Goal: Task Accomplishment & Management: Use online tool/utility

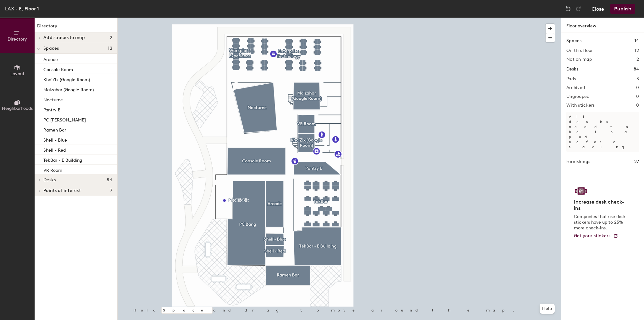
click at [599, 11] on button "Close" at bounding box center [598, 9] width 13 height 10
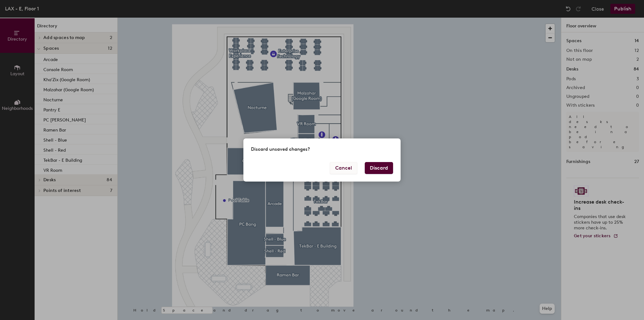
click at [341, 172] on button "Cancel" at bounding box center [343, 168] width 27 height 12
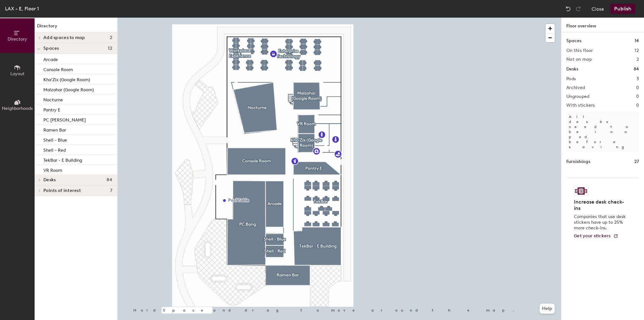
click at [606, 9] on div "Close Publish" at bounding box center [602, 9] width 76 height 10
click at [602, 10] on button "Close" at bounding box center [598, 9] width 13 height 10
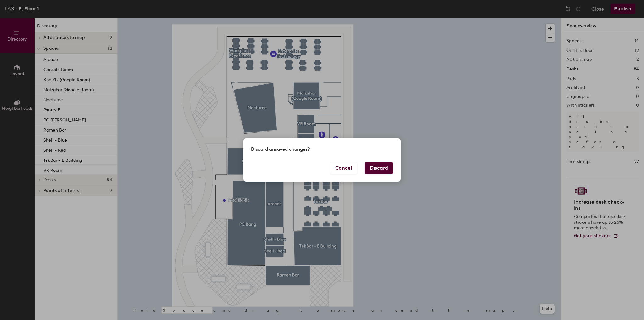
click at [381, 167] on button "Discard" at bounding box center [379, 168] width 28 height 12
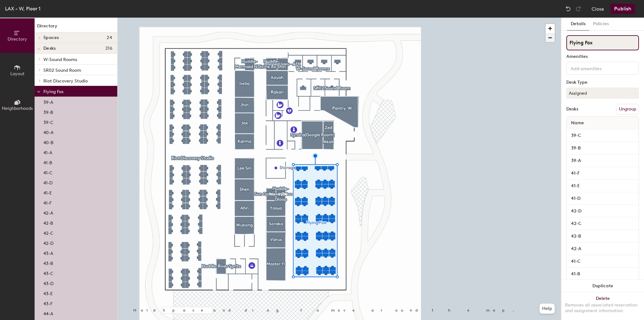
drag, startPoint x: 601, startPoint y: 48, endPoint x: 546, endPoint y: 42, distance: 54.8
click at [546, 42] on div "Directory Layout Neighborhoods Directory Spaces 24 Ahri Akali Blessed Isles - A…" at bounding box center [322, 169] width 644 height 302
type input "."
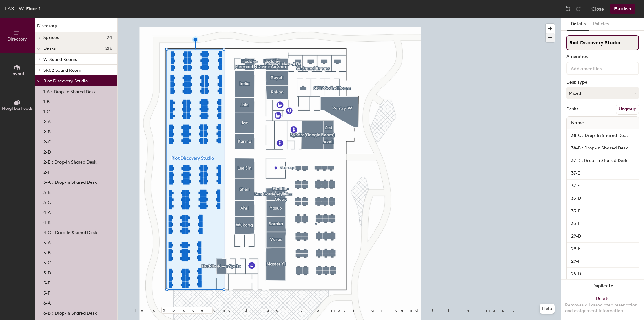
click at [542, 37] on div "Directory Layout Neighborhoods Directory Spaces 24 Ahri Akali Blessed Isles - A…" at bounding box center [322, 169] width 644 height 302
type input "."
